Goal: Task Accomplishment & Management: Manage account settings

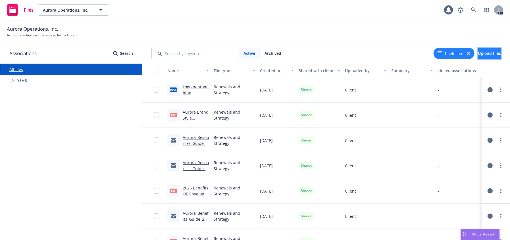
click at [478, 54] on span "Upload files" at bounding box center [489, 53] width 23 height 5
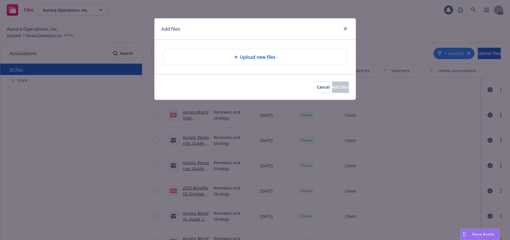
click at [227, 57] on div "Upload new files" at bounding box center [254, 57] width 173 height 7
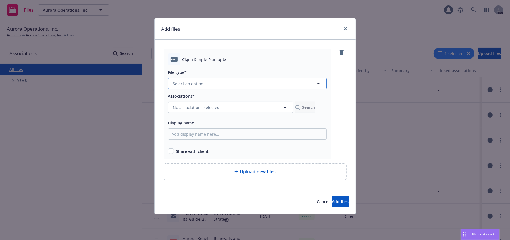
click at [208, 86] on button "Select an option" at bounding box center [247, 83] width 159 height 11
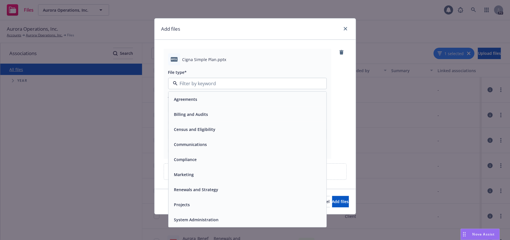
click at [214, 192] on span "Renewals and Strategy" at bounding box center [196, 190] width 44 height 6
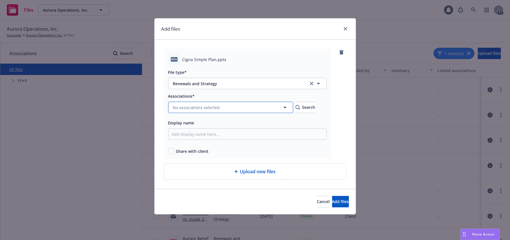
click at [242, 107] on button "No associations selected" at bounding box center [230, 107] width 125 height 11
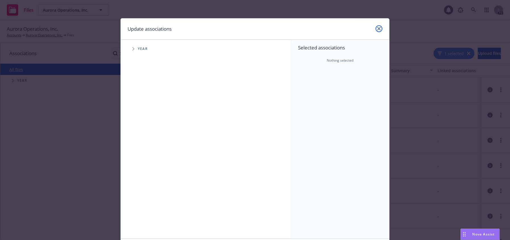
click at [378, 30] on icon "close" at bounding box center [378, 28] width 3 height 3
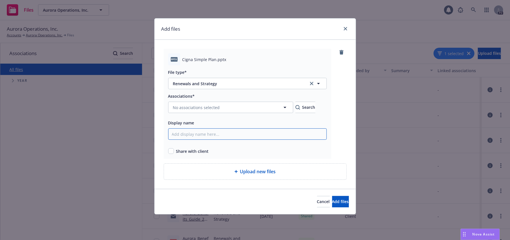
click at [200, 136] on input "Display name" at bounding box center [247, 133] width 159 height 11
type input "2026 Renewal - level--funded renewal deck draft"
click at [172, 151] on input "checkbox" at bounding box center [171, 151] width 6 height 6
checkbox input "true"
drag, startPoint x: 284, startPoint y: 135, endPoint x: 162, endPoint y: 132, distance: 121.9
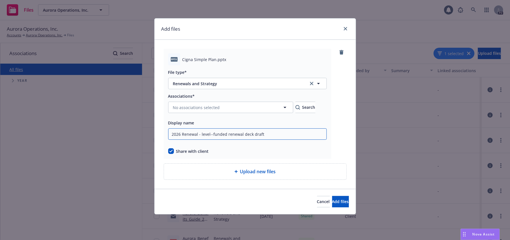
click at [162, 132] on div "pptx Cigna Simple Plan.pptx File type* Renewals and Strategy Renewals and Strat…" at bounding box center [255, 114] width 201 height 149
click at [269, 175] on span "Upload new files" at bounding box center [258, 171] width 36 height 7
click at [259, 168] on span "Upload new files" at bounding box center [258, 171] width 36 height 7
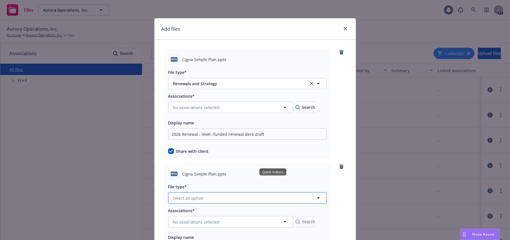
click at [251, 196] on button "Select an option" at bounding box center [247, 197] width 159 height 11
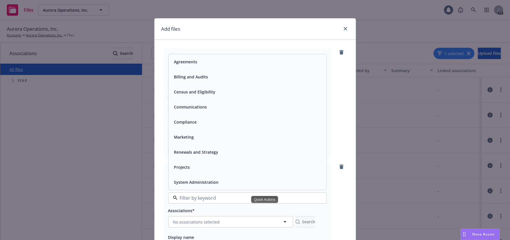
click at [223, 167] on div "Projects" at bounding box center [247, 167] width 151 height 8
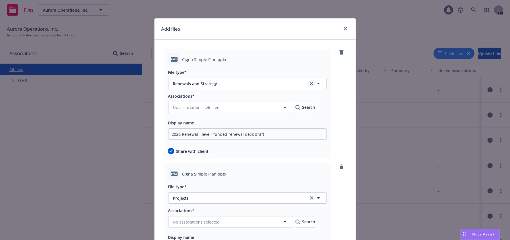
click at [313, 82] on icon "clear selection" at bounding box center [311, 83] width 3 height 3
click at [322, 83] on icon "button" at bounding box center [318, 83] width 7 height 7
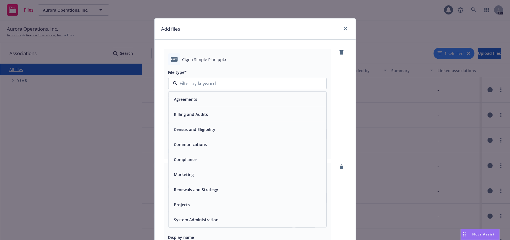
click at [201, 201] on div "Projects" at bounding box center [247, 205] width 151 height 8
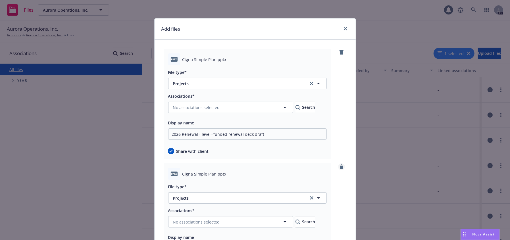
click at [343, 167] on icon "remove" at bounding box center [341, 166] width 4 height 5
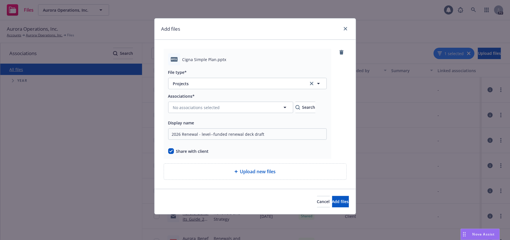
drag, startPoint x: 273, startPoint y: 25, endPoint x: 239, endPoint y: 19, distance: 34.0
click at [239, 19] on div "Add files" at bounding box center [255, 28] width 201 height 21
click at [337, 202] on span "Add files" at bounding box center [340, 201] width 17 height 5
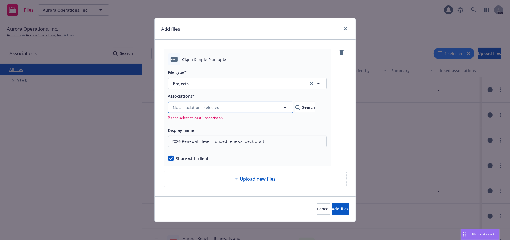
click at [249, 107] on button "No associations selected" at bounding box center [230, 107] width 125 height 11
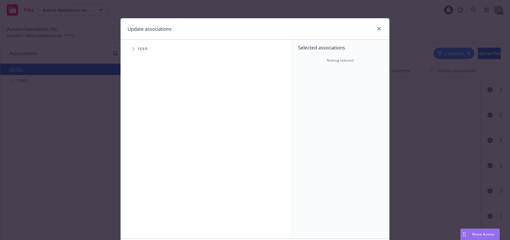
drag, startPoint x: 138, startPoint y: 49, endPoint x: 141, endPoint y: 51, distance: 4.0
click at [138, 49] on span "Year" at bounding box center [143, 48] width 10 height 3
click at [132, 48] on icon "Tree Example" at bounding box center [133, 48] width 2 height 3
click at [145, 138] on input "Tree Example" at bounding box center [148, 140] width 6 height 6
checkbox input "true"
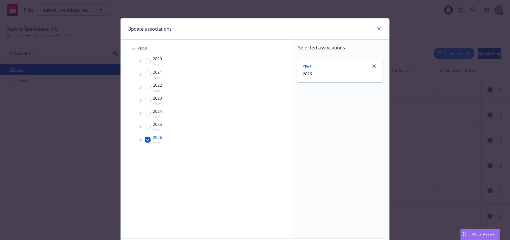
scroll to position [42, 0]
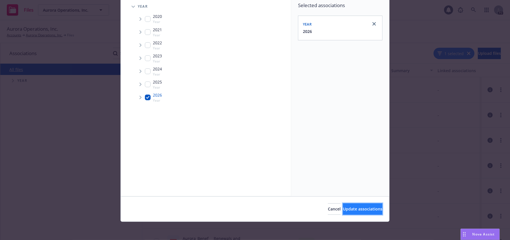
click at [343, 207] on span "Update associations" at bounding box center [362, 208] width 39 height 5
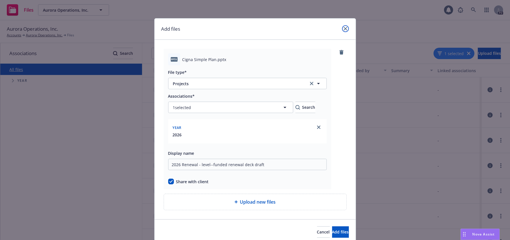
click at [342, 27] on link "close" at bounding box center [345, 28] width 7 height 7
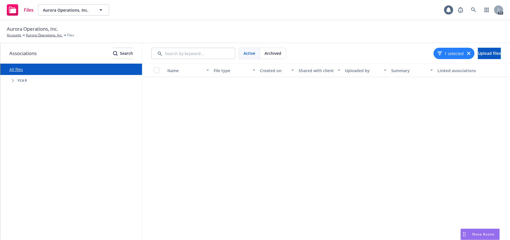
scroll to position [0, 0]
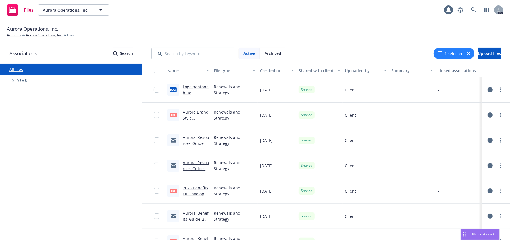
click at [451, 51] on div "1 selected" at bounding box center [454, 53] width 41 height 11
click at [450, 55] on div "1 selected" at bounding box center [454, 53] width 41 height 11
click at [467, 53] on icon "button" at bounding box center [468, 53] width 3 height 3
click at [12, 81] on icon "Tree Example" at bounding box center [13, 80] width 2 height 3
click at [28, 172] on input "Tree Example" at bounding box center [27, 172] width 6 height 6
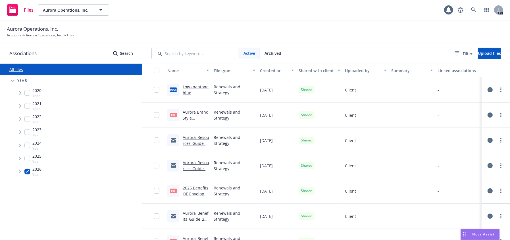
checkbox input "true"
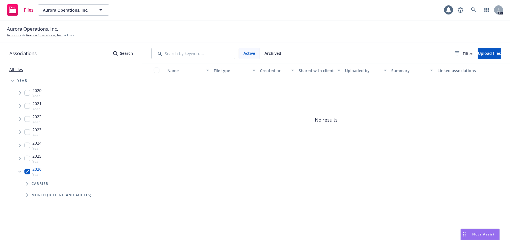
click at [26, 172] on input "Tree Example" at bounding box center [27, 172] width 6 height 6
checkbox input "false"
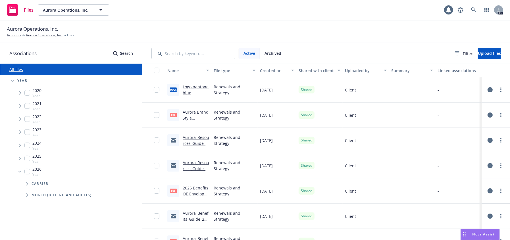
click at [19, 168] on span "Tree Example" at bounding box center [19, 171] width 9 height 9
click at [483, 51] on span "Upload files" at bounding box center [489, 53] width 23 height 5
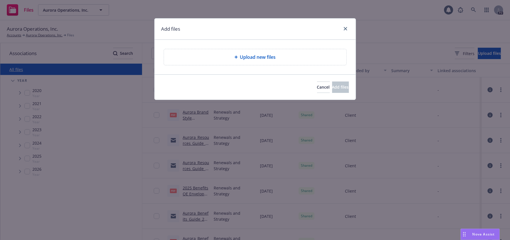
click at [245, 52] on div "Upload new files" at bounding box center [255, 57] width 182 height 16
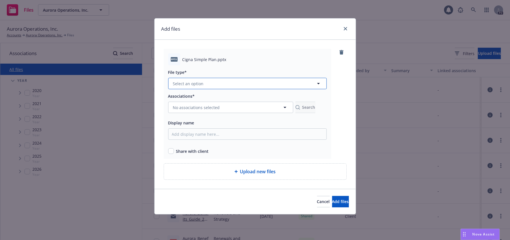
click at [205, 84] on button "Select an option" at bounding box center [247, 83] width 159 height 11
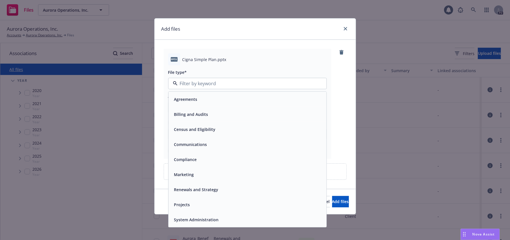
click at [204, 202] on div "Projects" at bounding box center [247, 205] width 151 height 8
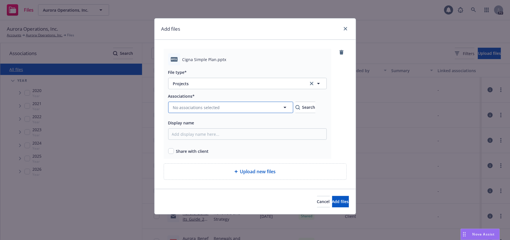
click at [193, 105] on span "No associations selected" at bounding box center [196, 108] width 47 height 6
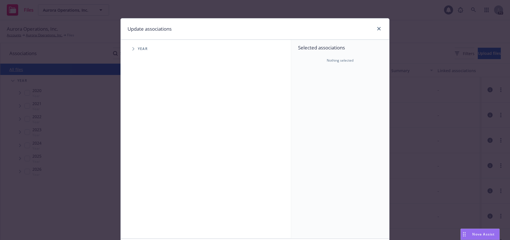
click at [143, 49] on span "Year" at bounding box center [143, 48] width 10 height 3
click at [133, 48] on span "Tree Example" at bounding box center [133, 48] width 9 height 9
click at [146, 140] on input "Tree Example" at bounding box center [148, 140] width 6 height 6
checkbox input "true"
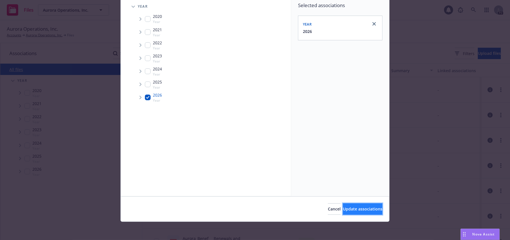
click at [351, 206] on span "Update associations" at bounding box center [362, 208] width 39 height 5
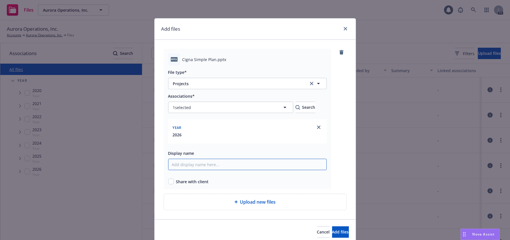
drag, startPoint x: 217, startPoint y: 164, endPoint x: 220, endPoint y: 157, distance: 7.4
click at [219, 160] on input "Display name" at bounding box center [247, 164] width 159 height 11
paste input "2026 Renewal - level--funded renewal deck draft"
type input "2026 Renewal - level--funded renewal deck draft"
click at [178, 180] on span "Share with client" at bounding box center [192, 182] width 33 height 6
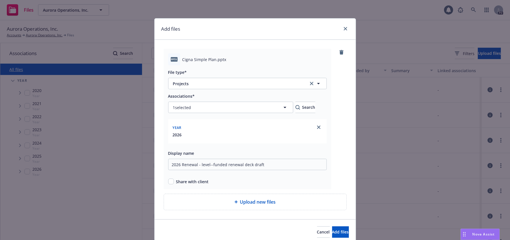
click at [156, 178] on div "pptx Cigna Simple Plan.pptx File type* Projects Projects Associations* 1 select…" at bounding box center [255, 130] width 201 height 180
click at [169, 182] on input "checkbox" at bounding box center [171, 182] width 6 height 6
checkbox input "true"
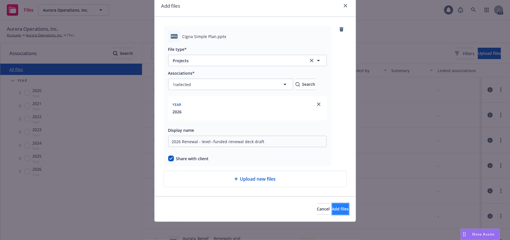
click at [335, 210] on span "Add files" at bounding box center [340, 208] width 17 height 5
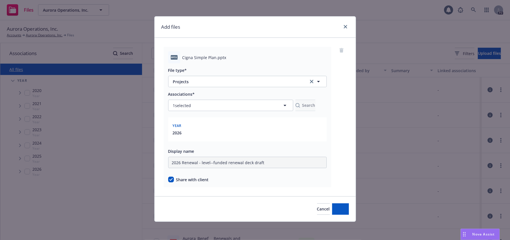
scroll to position [2, 0]
